Goal: Transaction & Acquisition: Register for event/course

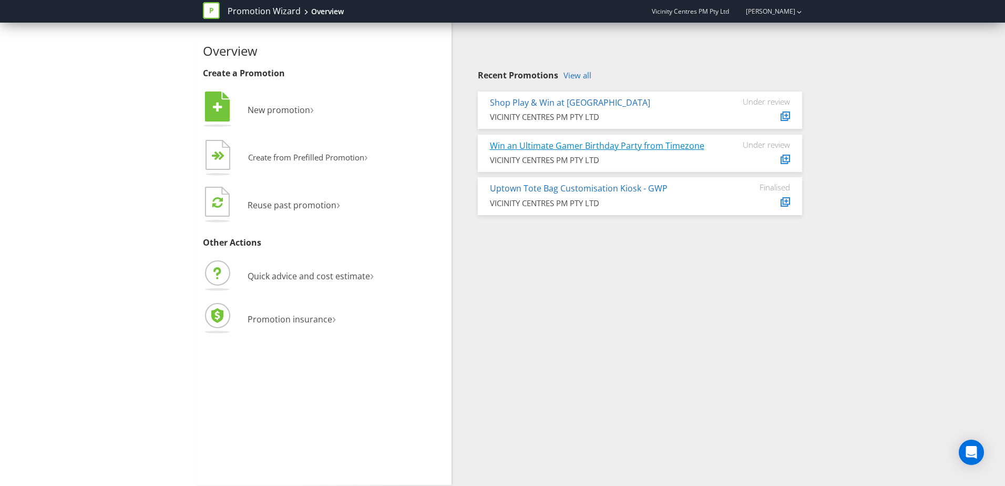
click at [533, 145] on link "Win an Ultimate Gamer Birthday Party from Timezone" at bounding box center [597, 146] width 214 height 12
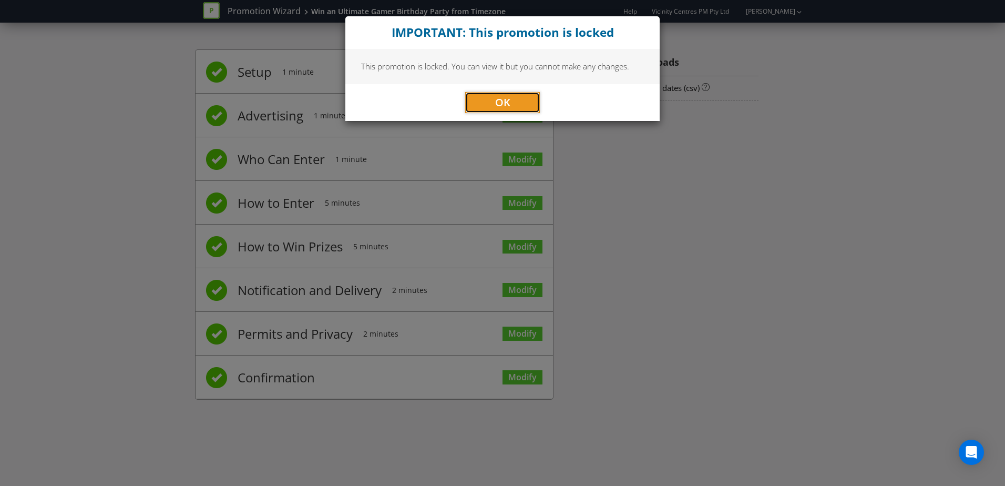
click at [512, 104] on button "OK" at bounding box center [502, 102] width 75 height 21
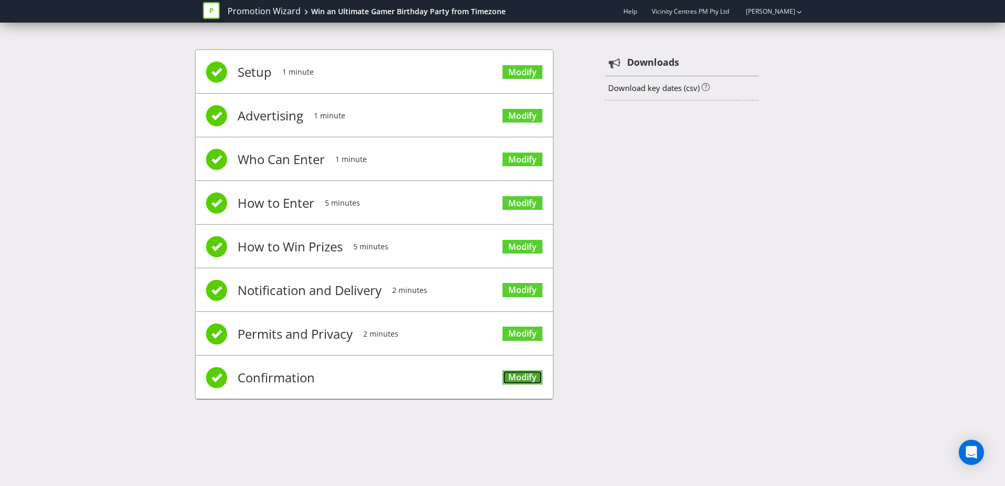
click at [516, 374] on link "Modify" at bounding box center [522, 377] width 40 height 14
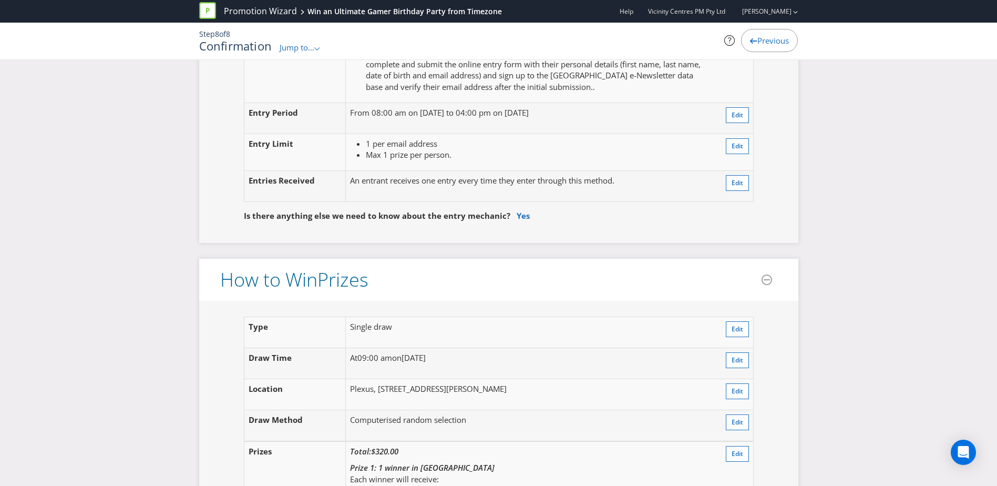
scroll to position [952, 0]
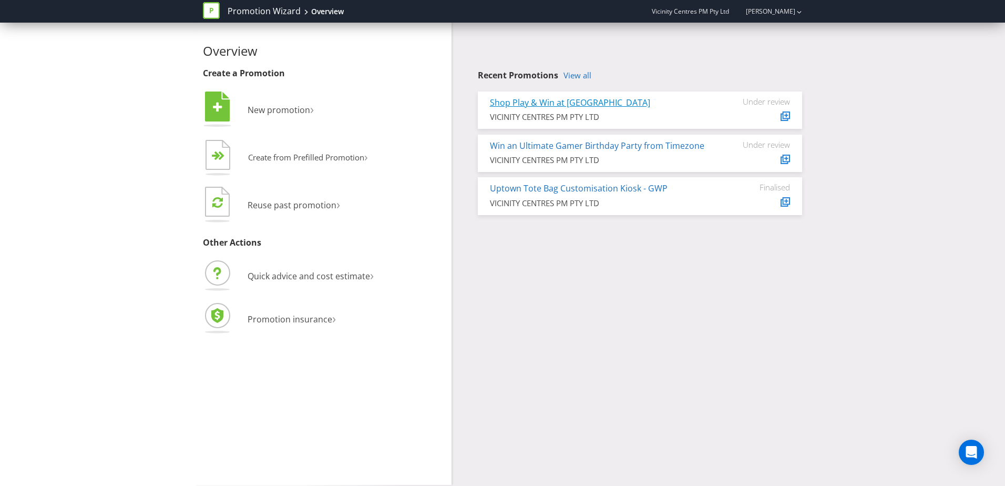
click at [564, 103] on link "Shop Play & Win at [GEOGRAPHIC_DATA]" at bounding box center [570, 103] width 160 height 12
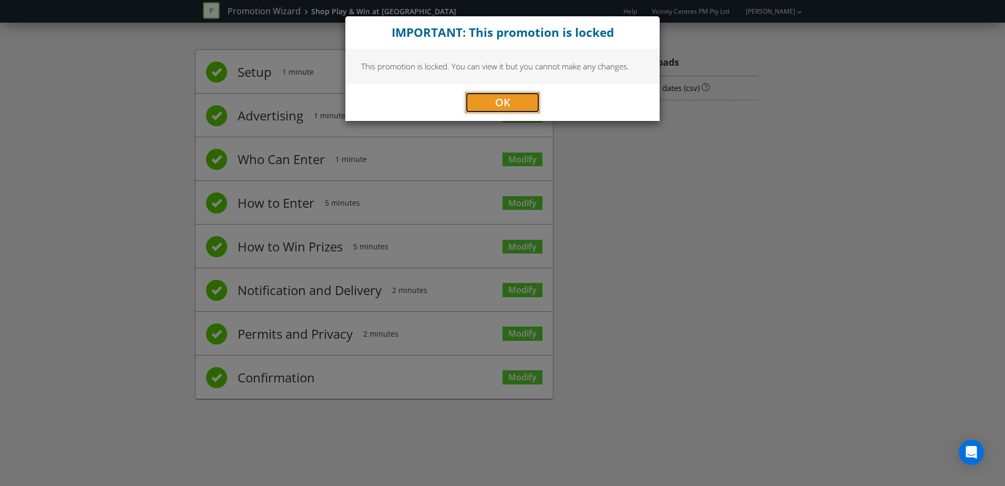
click at [492, 110] on button "OK" at bounding box center [502, 102] width 75 height 21
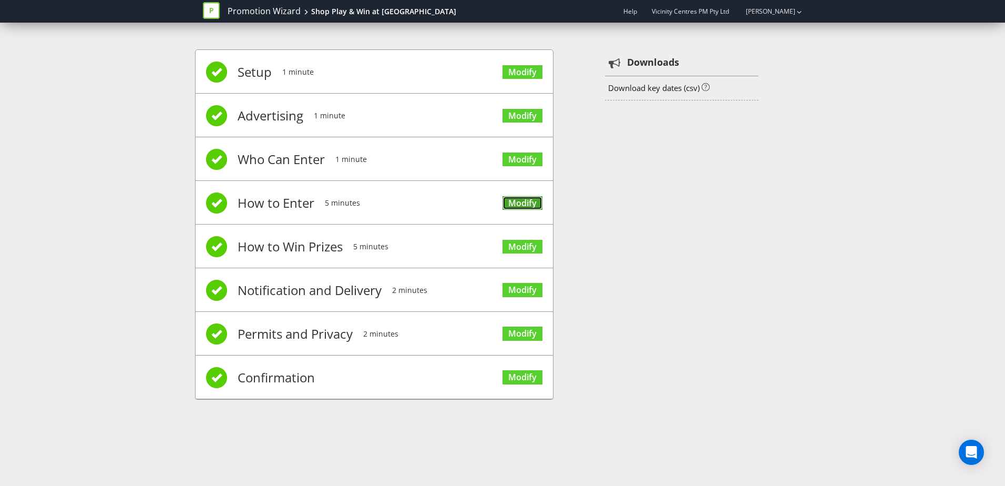
click at [525, 200] on link "Modify" at bounding box center [522, 203] width 40 height 14
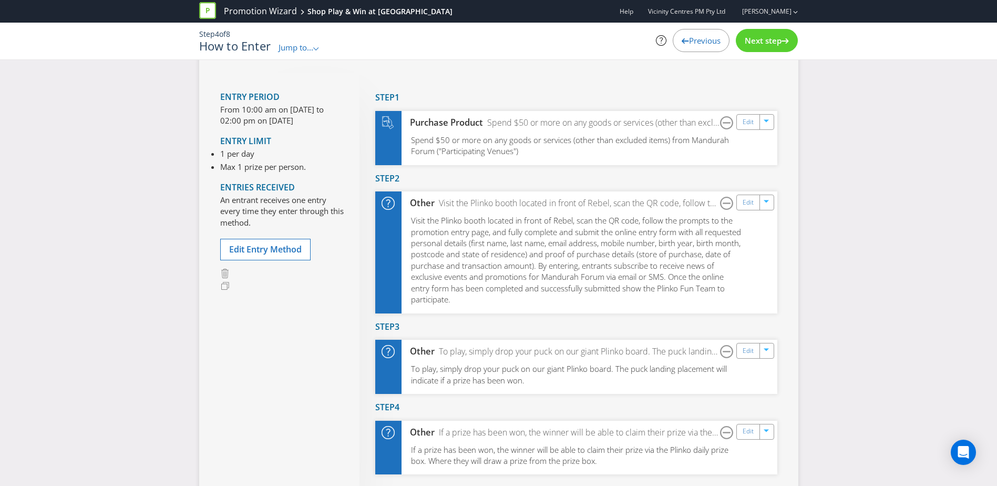
scroll to position [135, 0]
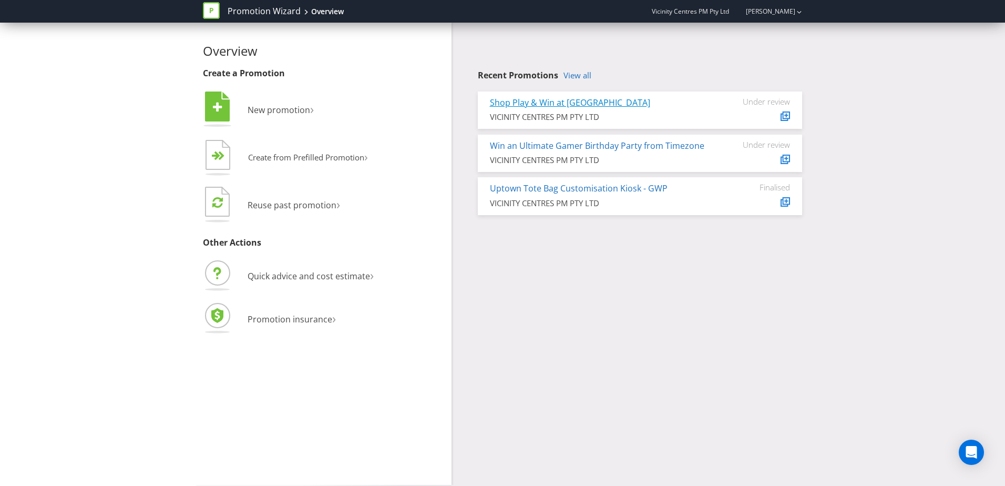
click at [554, 104] on link "Shop Play & Win at [GEOGRAPHIC_DATA]" at bounding box center [570, 103] width 160 height 12
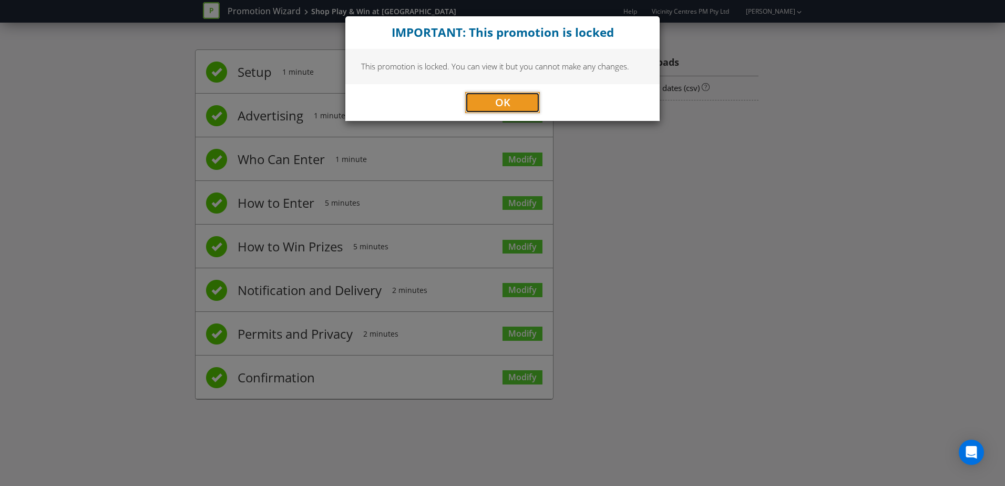
click at [504, 97] on span "OK" at bounding box center [502, 102] width 15 height 14
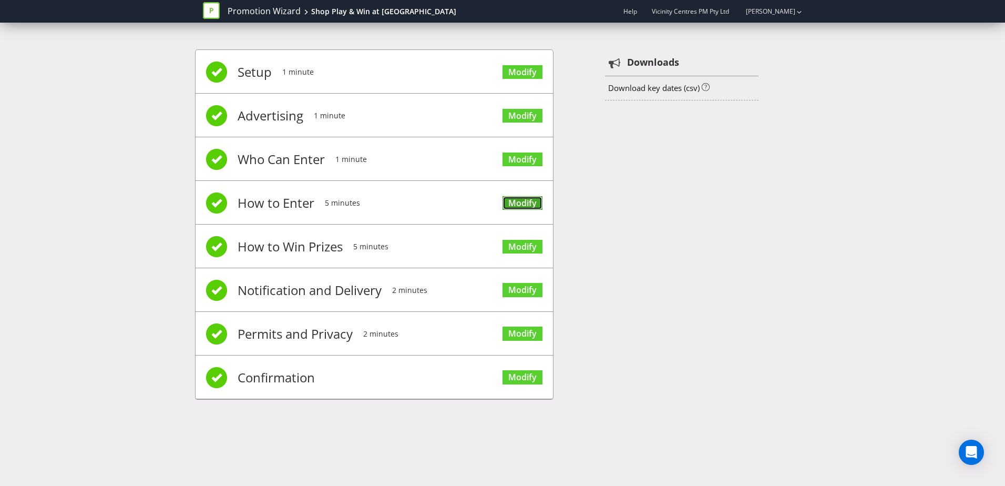
click at [512, 204] on link "Modify" at bounding box center [522, 203] width 40 height 14
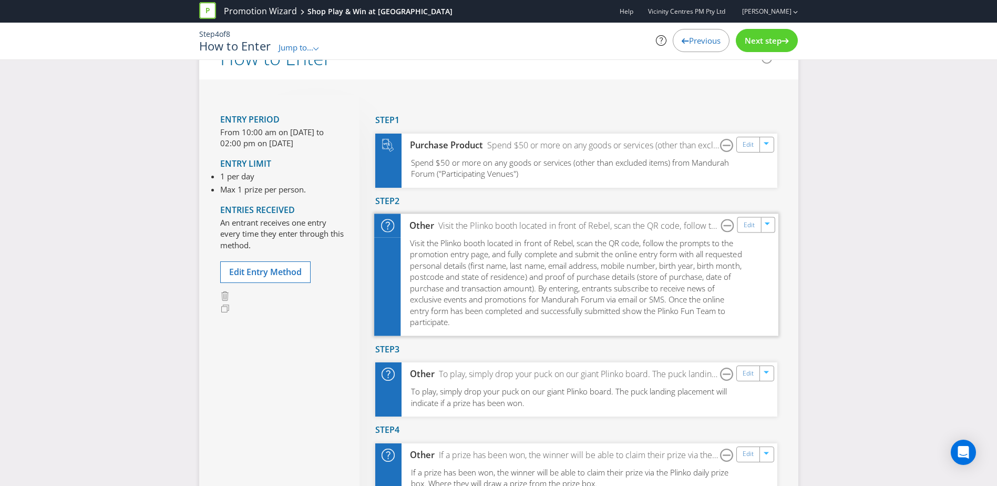
scroll to position [112, 0]
